Goal: Book appointment/travel/reservation

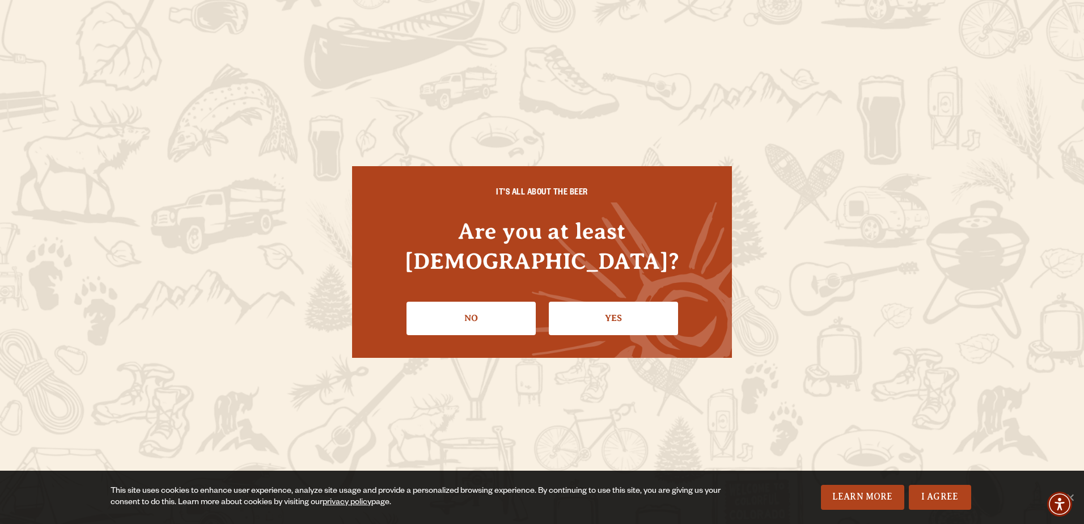
click at [602, 305] on link "Yes" at bounding box center [613, 318] width 129 height 33
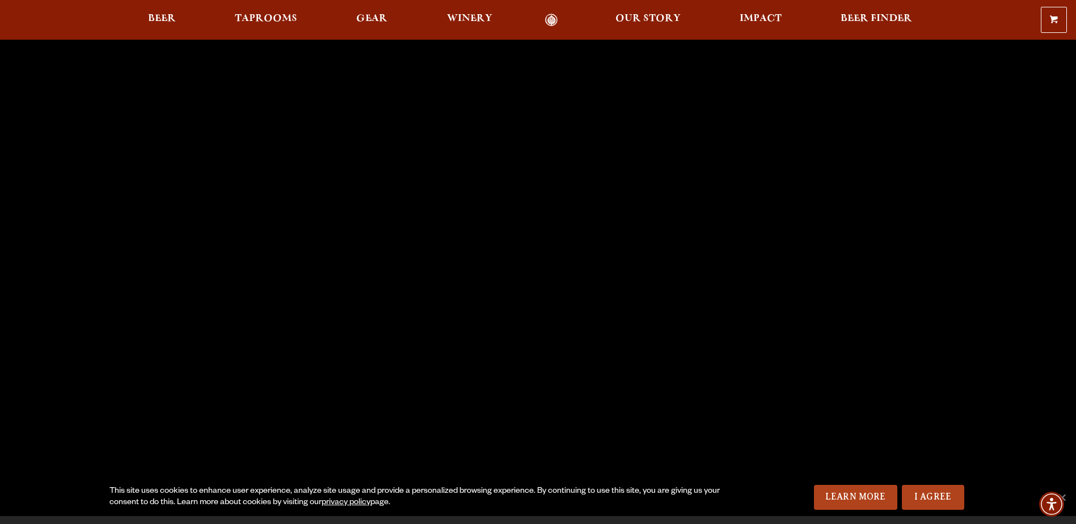
scroll to position [113, 0]
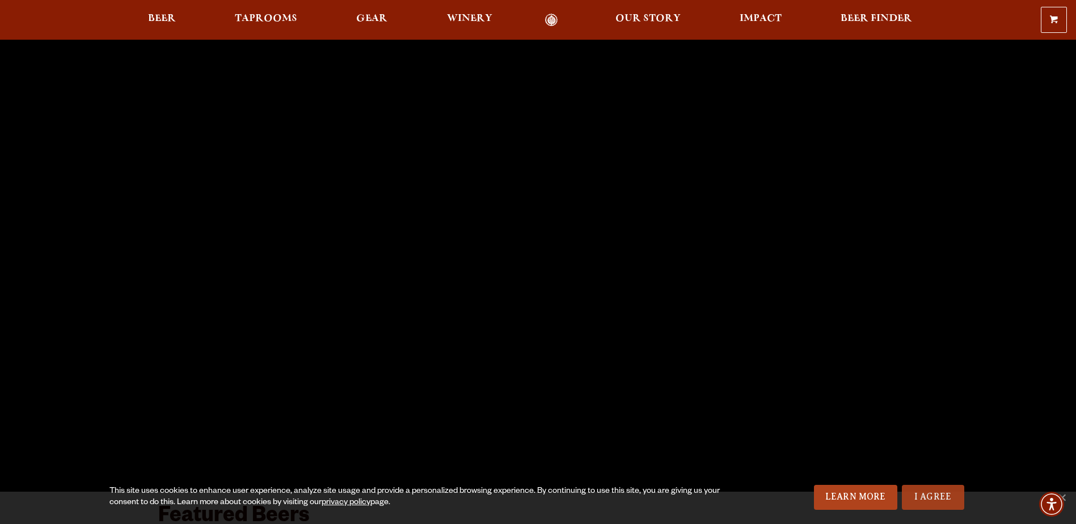
click at [931, 497] on link "I Agree" at bounding box center [933, 497] width 62 height 25
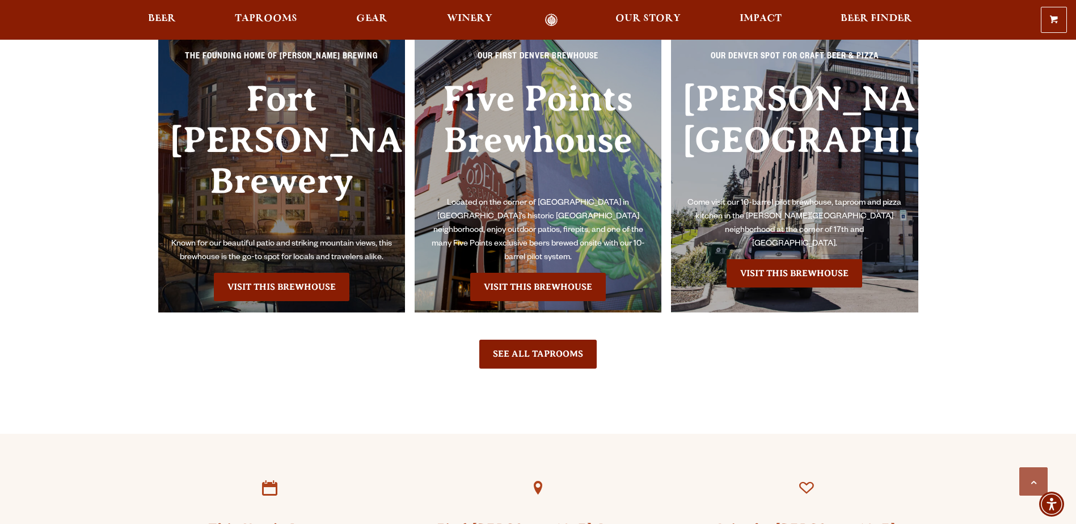
scroll to position [2665, 0]
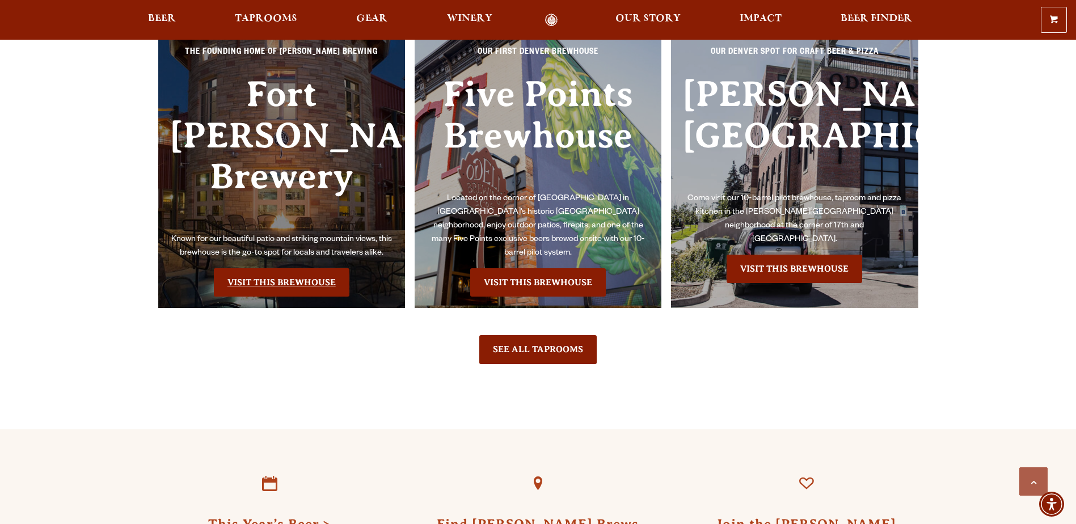
click at [290, 297] on link "Visit this Brewhouse" at bounding box center [282, 282] width 136 height 28
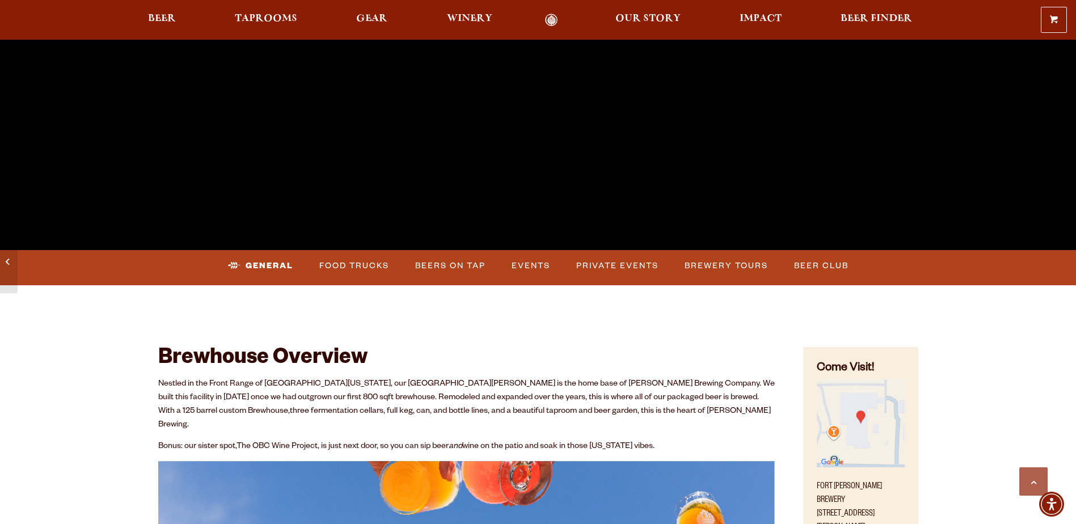
scroll to position [340, 0]
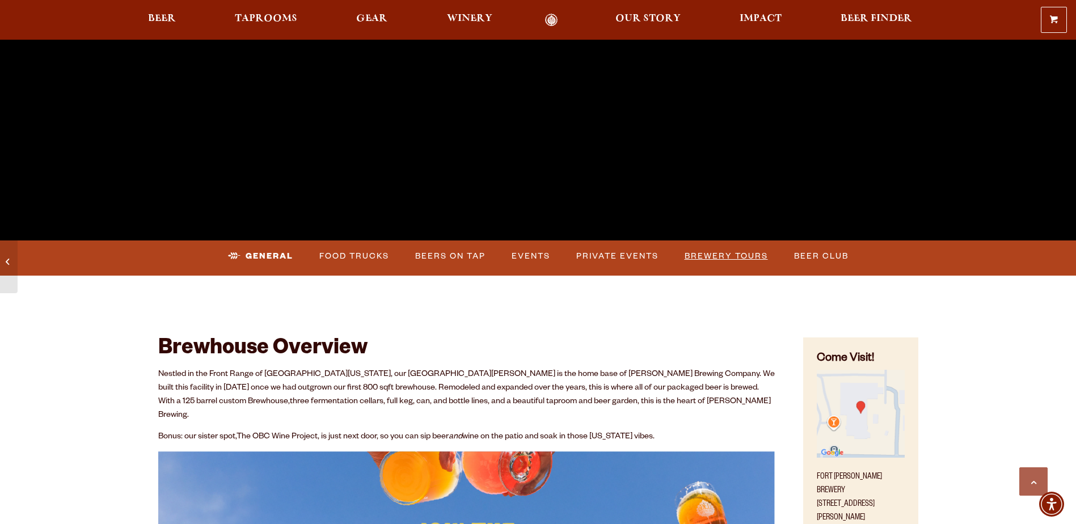
click at [760, 253] on link "Brewery Tours" at bounding box center [726, 256] width 92 height 26
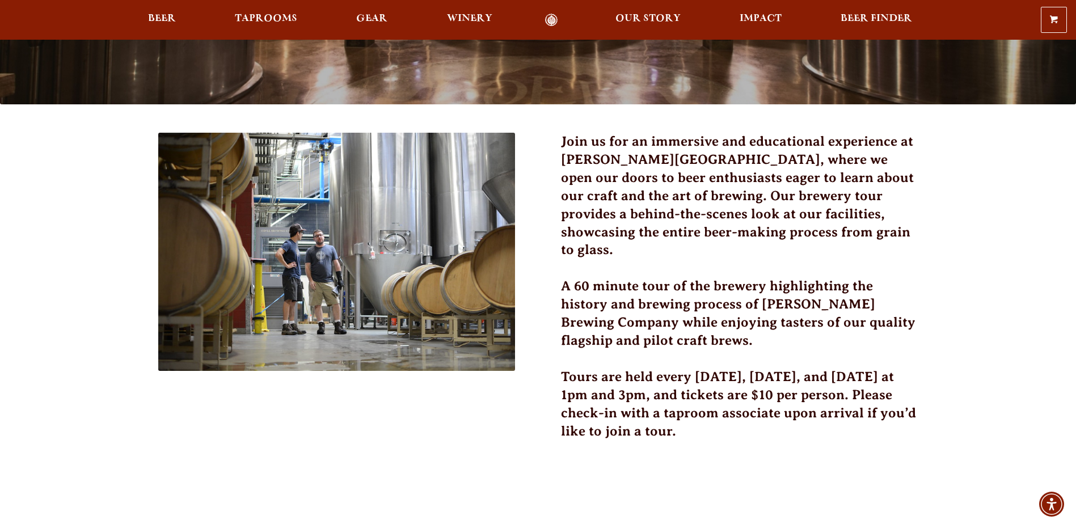
scroll to position [284, 0]
